Goal: Navigation & Orientation: Find specific page/section

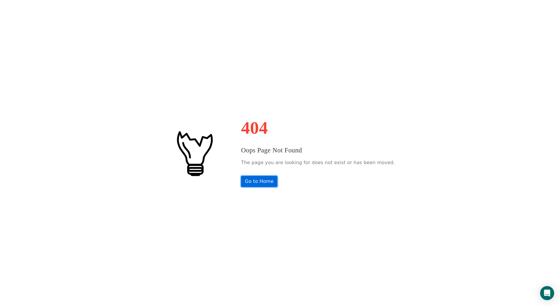
click at [271, 182] on link "Go to Home" at bounding box center [259, 181] width 36 height 11
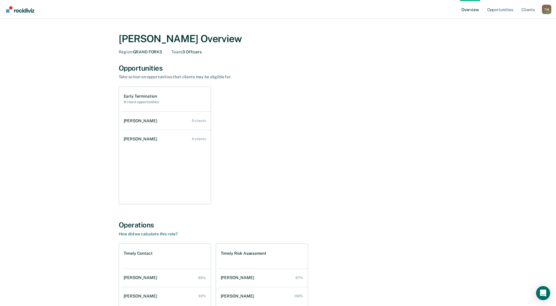
click at [546, 9] on div "T M" at bounding box center [545, 9] width 9 height 9
click at [521, 45] on link "Go to Operations" at bounding box center [523, 45] width 38 height 5
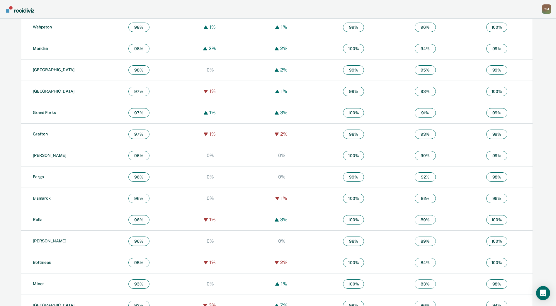
scroll to position [293, 0]
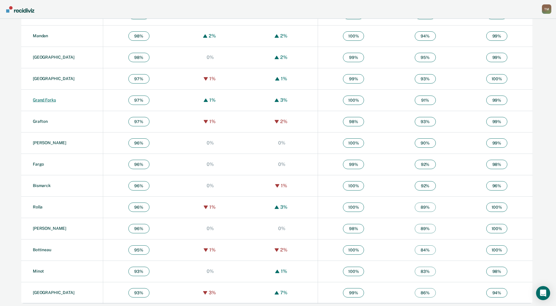
click at [47, 100] on link "Grand Forks" at bounding box center [44, 100] width 23 height 5
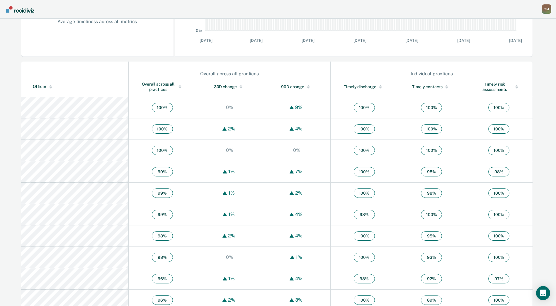
scroll to position [252, 0]
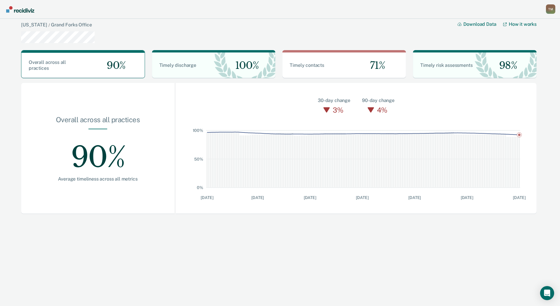
click at [64, 24] on link "Grand Forks Office" at bounding box center [71, 25] width 41 height 6
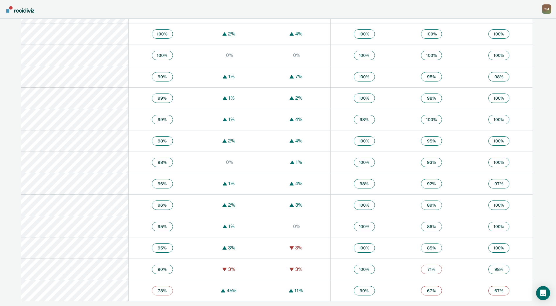
scroll to position [223, 0]
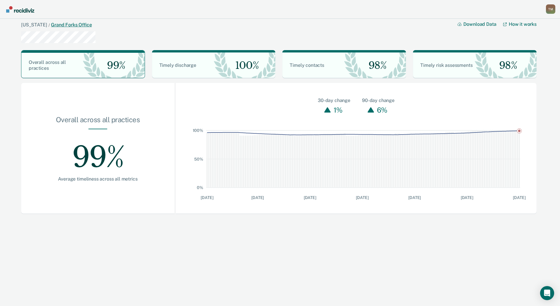
click at [81, 25] on link "Grand Forks Office" at bounding box center [71, 25] width 41 height 6
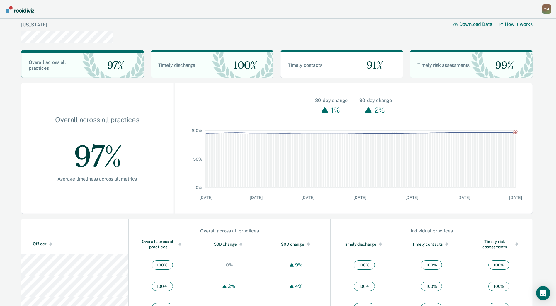
click at [548, 10] on div "T M" at bounding box center [545, 8] width 9 height 9
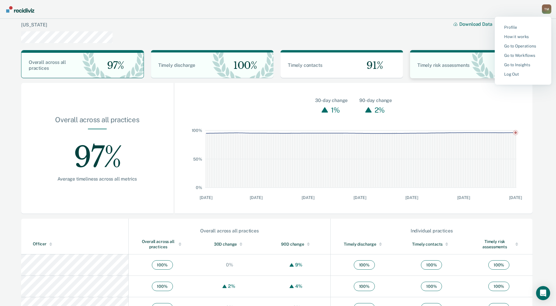
click at [510, 72] on link "Log Out" at bounding box center [523, 74] width 38 height 5
